Goal: Task Accomplishment & Management: Complete application form

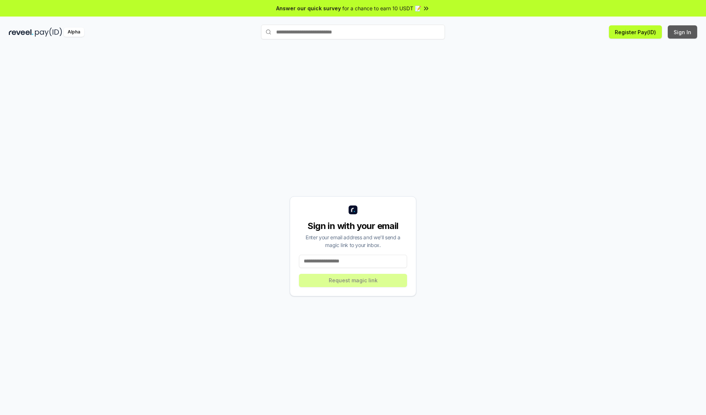
click at [683, 32] on button "Sign In" at bounding box center [682, 31] width 29 height 13
type input "**********"
click at [353, 280] on button "Request magic link" at bounding box center [353, 280] width 108 height 13
